Goal: Task Accomplishment & Management: Manage account settings

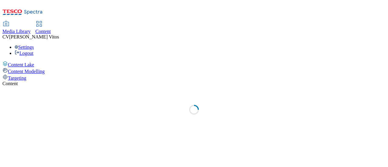
select select "ghs-[GEOGRAPHIC_DATA]"
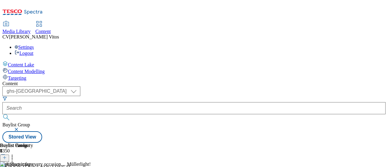
scroll to position [47, 0]
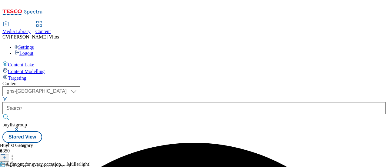
scroll to position [0, 38]
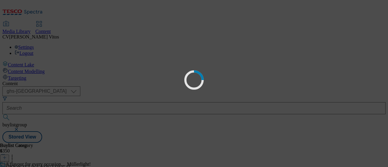
scroll to position [0, 0]
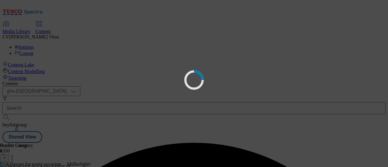
scroll to position [0, 0]
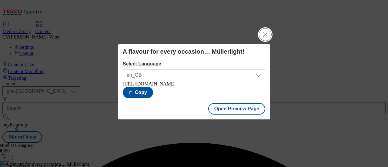
click at [264, 34] on button "Close Modal" at bounding box center [265, 35] width 12 height 12
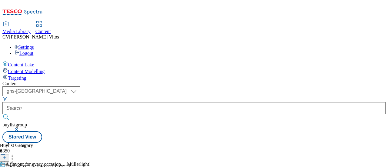
scroll to position [0, 38]
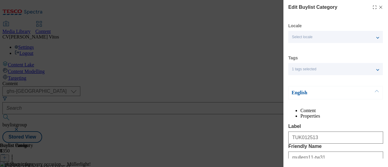
click at [378, 9] on icon "Modal" at bounding box center [380, 7] width 5 height 5
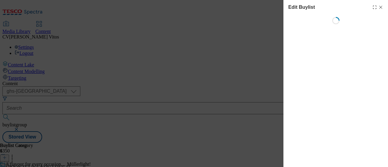
select select "tactical"
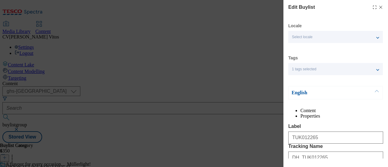
click at [378, 6] on icon "Modal" at bounding box center [380, 7] width 5 height 5
select select "tactical"
